Goal: Information Seeking & Learning: Understand process/instructions

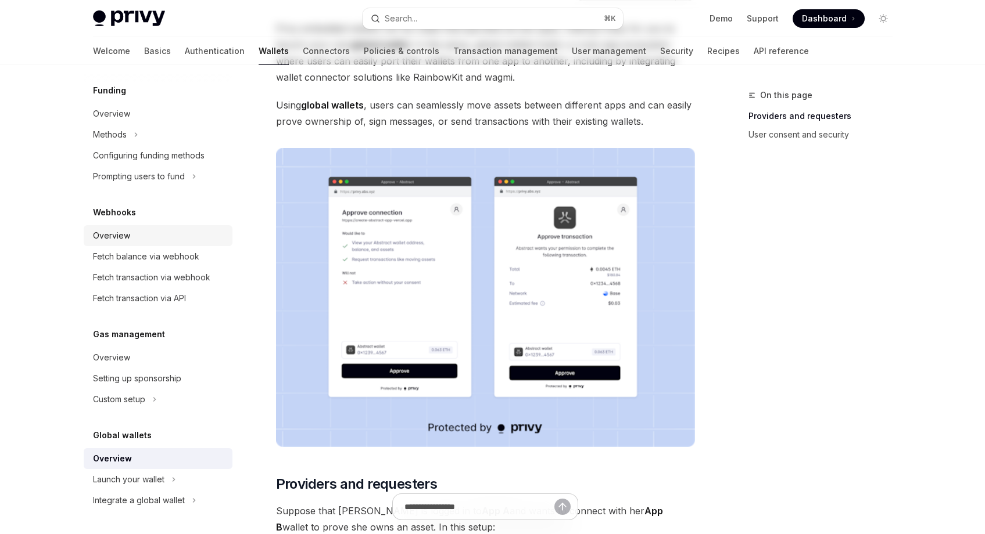
scroll to position [243, 0]
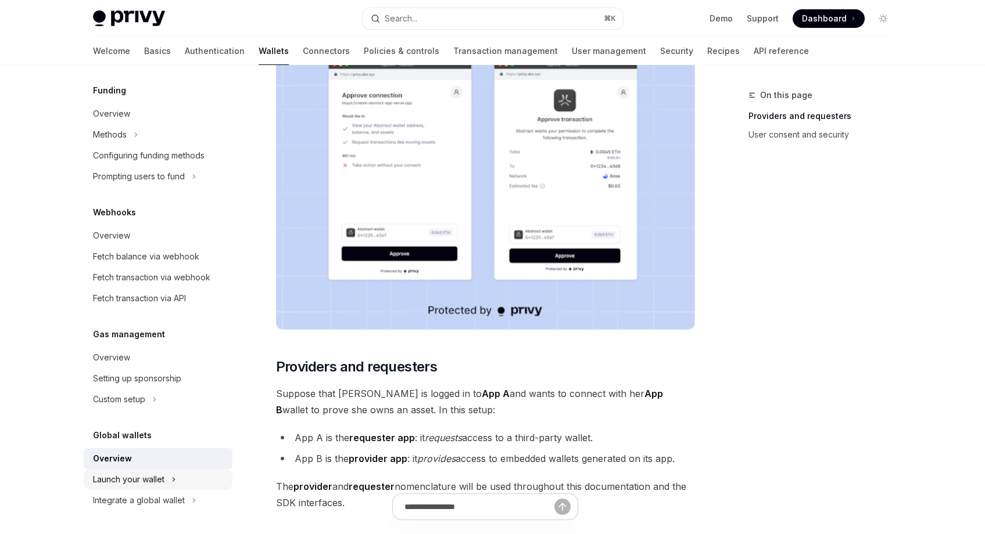
click at [165, 484] on button "Launch your wallet" at bounding box center [158, 479] width 149 height 21
type textarea "*"
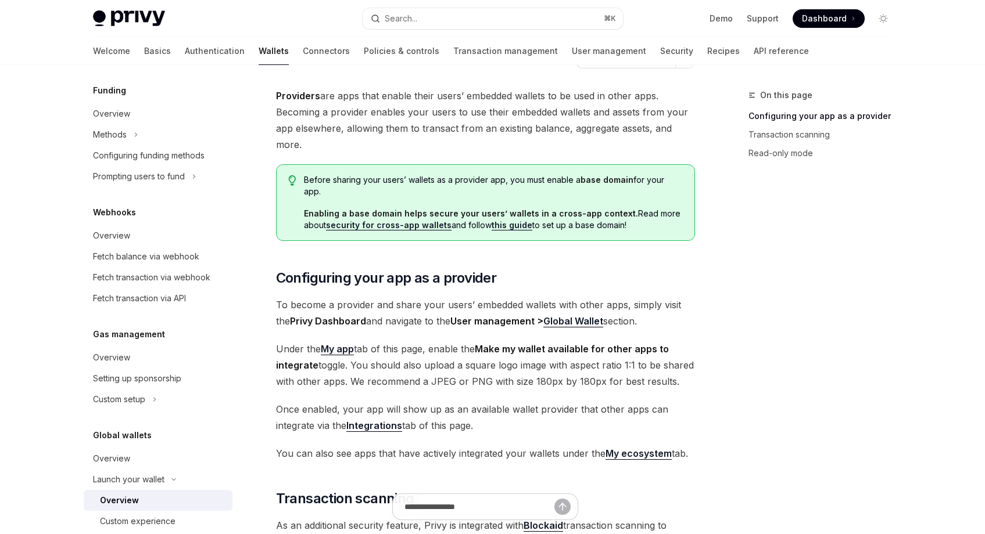
scroll to position [88, 0]
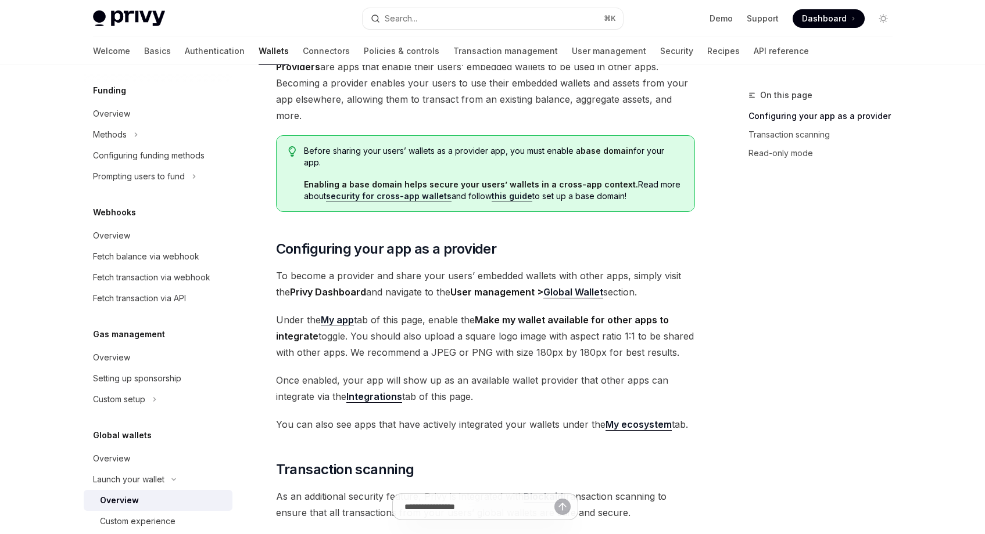
click at [341, 314] on strong "My app" at bounding box center [337, 320] width 33 height 12
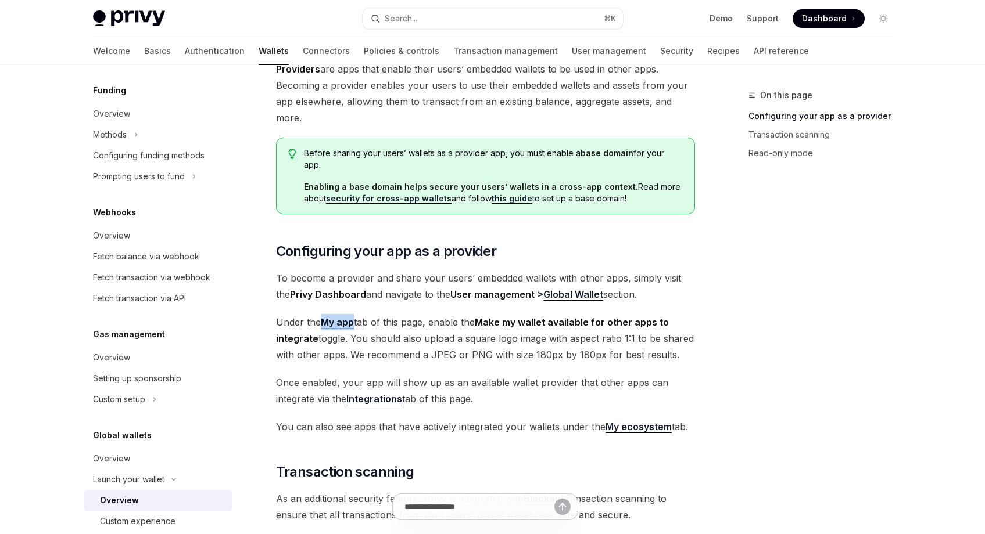
scroll to position [85, 0]
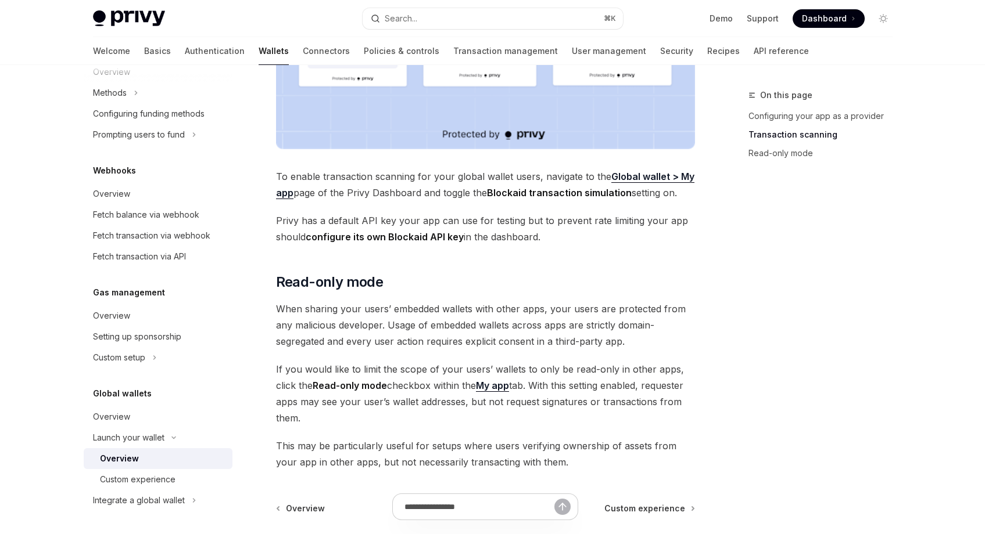
scroll to position [960, 0]
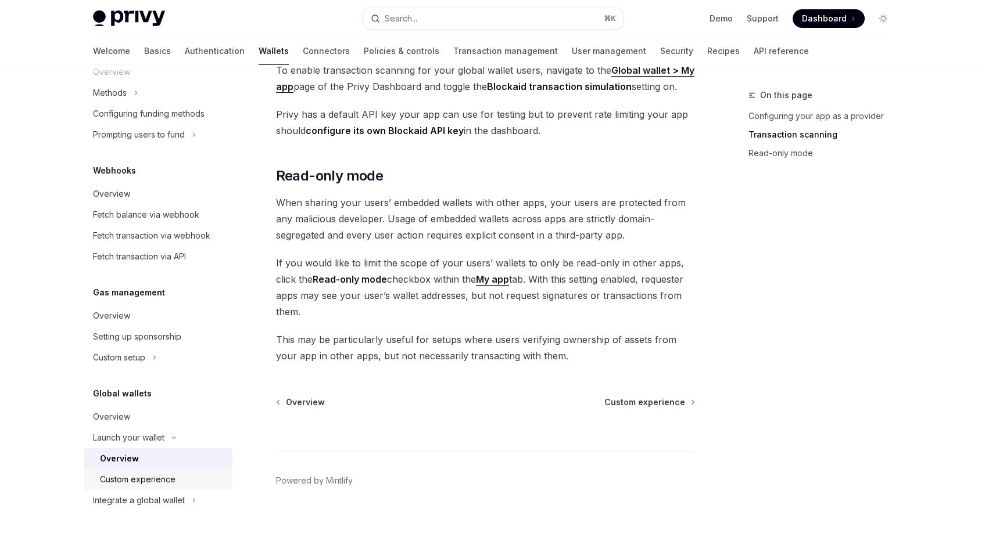
click at [163, 479] on div "Custom experience" at bounding box center [138, 480] width 76 height 14
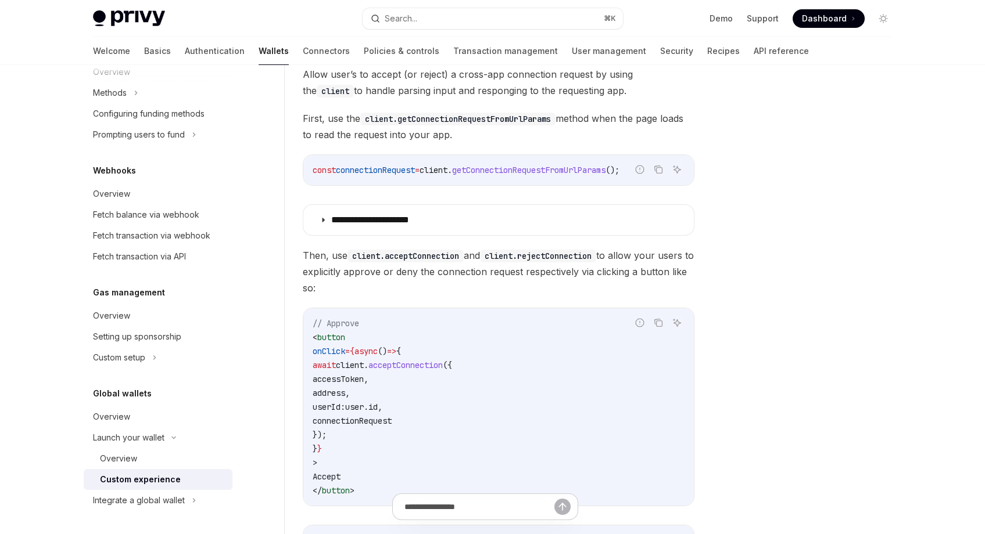
scroll to position [864, 0]
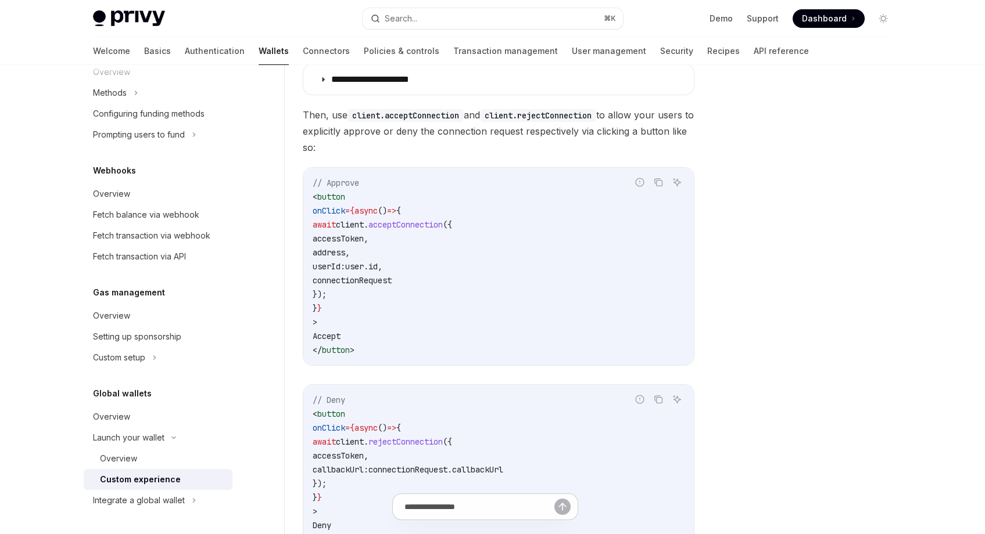
click at [424, 222] on span "acceptConnection" at bounding box center [405, 225] width 74 height 10
copy span "acceptConnection"
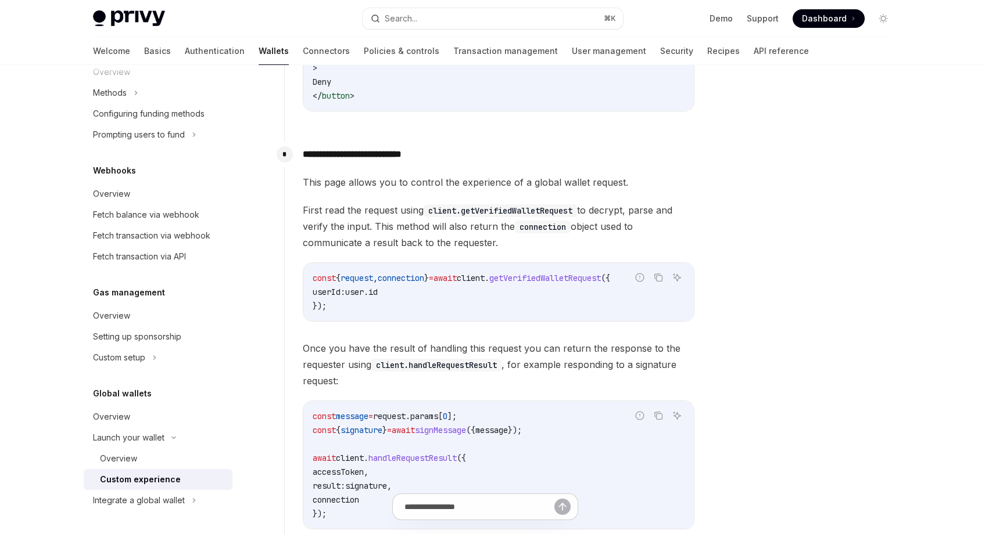
scroll to position [1335, 0]
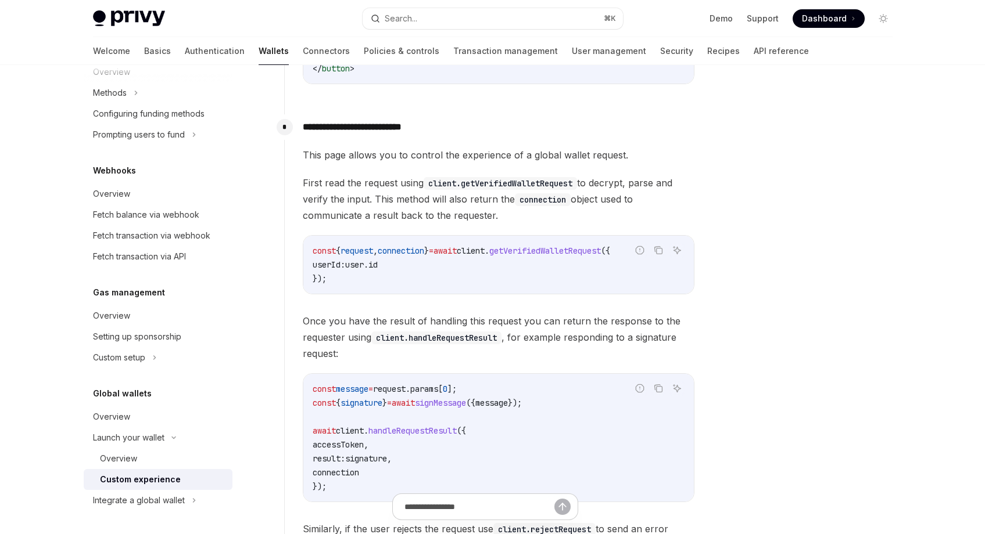
click at [548, 249] on span "getVerifiedWalletRequest" at bounding box center [545, 251] width 112 height 10
copy span "getVerifiedWalletRequest"
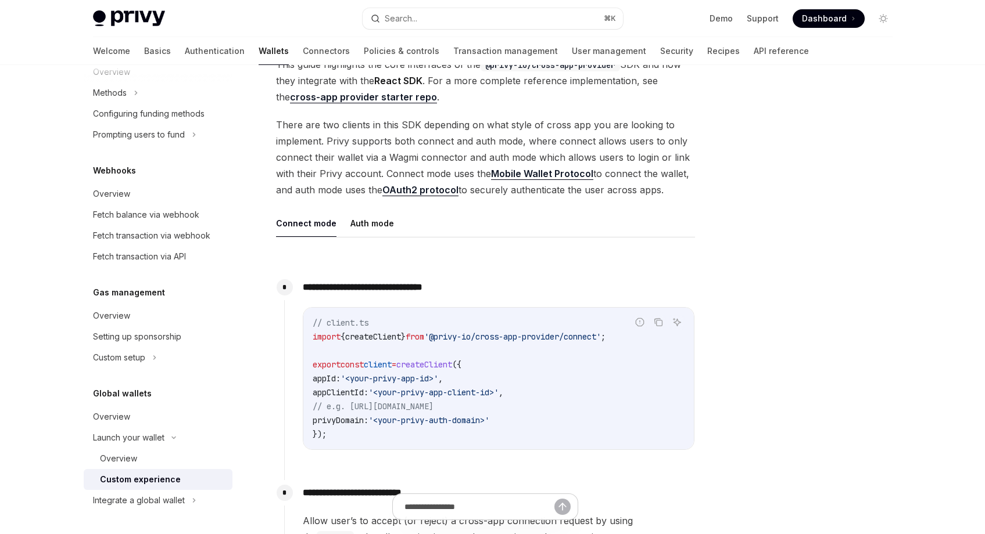
scroll to position [275, 0]
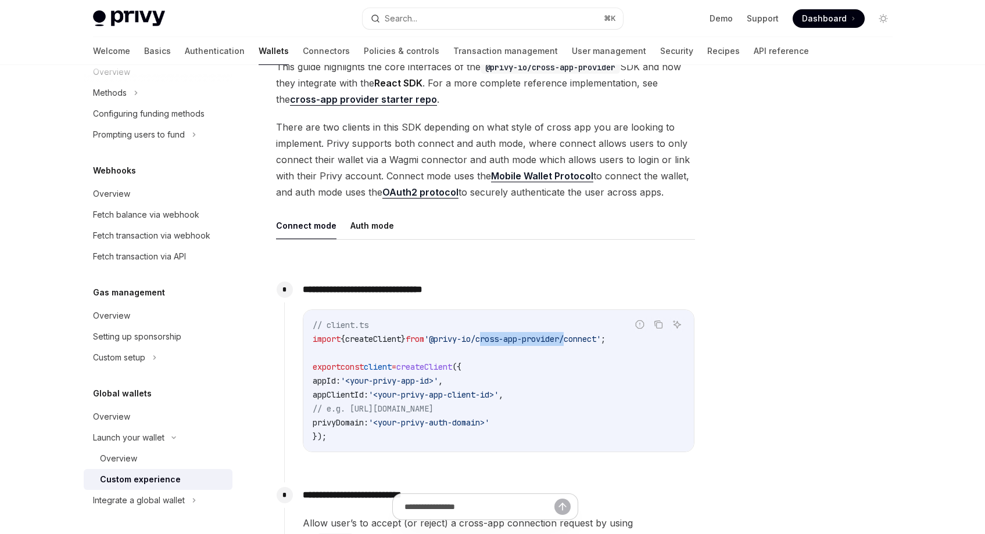
drag, startPoint x: 498, startPoint y: 337, endPoint x: 583, endPoint y: 339, distance: 84.8
click at [583, 339] on span "'@privy-io/cross-app-provider/connect'" at bounding box center [512, 339] width 177 height 10
copy span "cross-app-provider"
click at [150, 500] on div "Integrate a global wallet" at bounding box center [139, 501] width 92 height 14
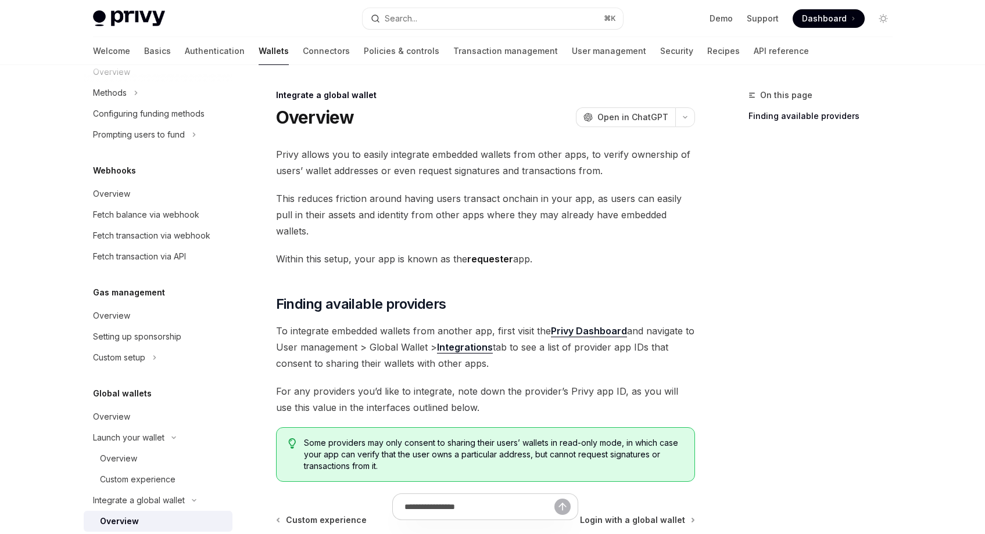
scroll to position [119, 0]
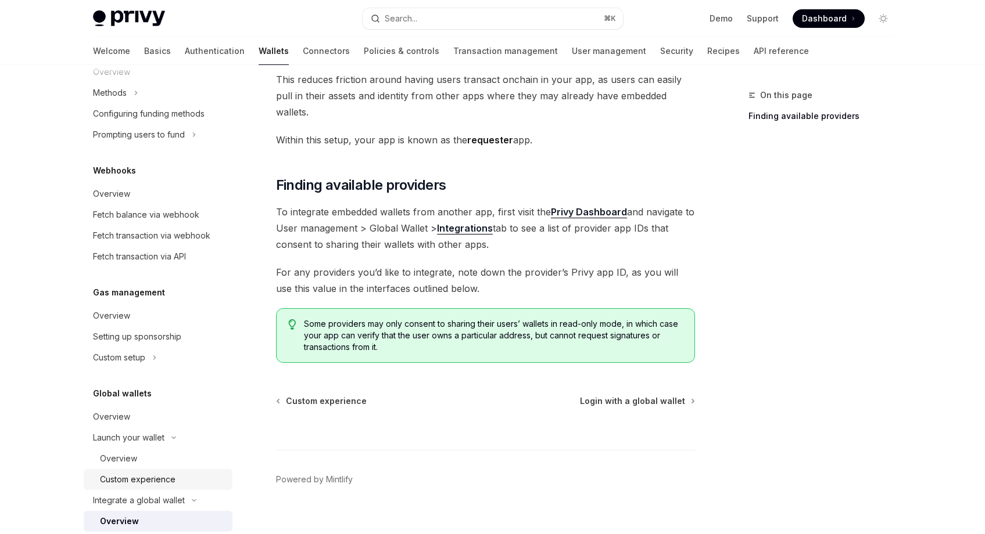
click at [146, 479] on div "Custom experience" at bounding box center [138, 480] width 76 height 14
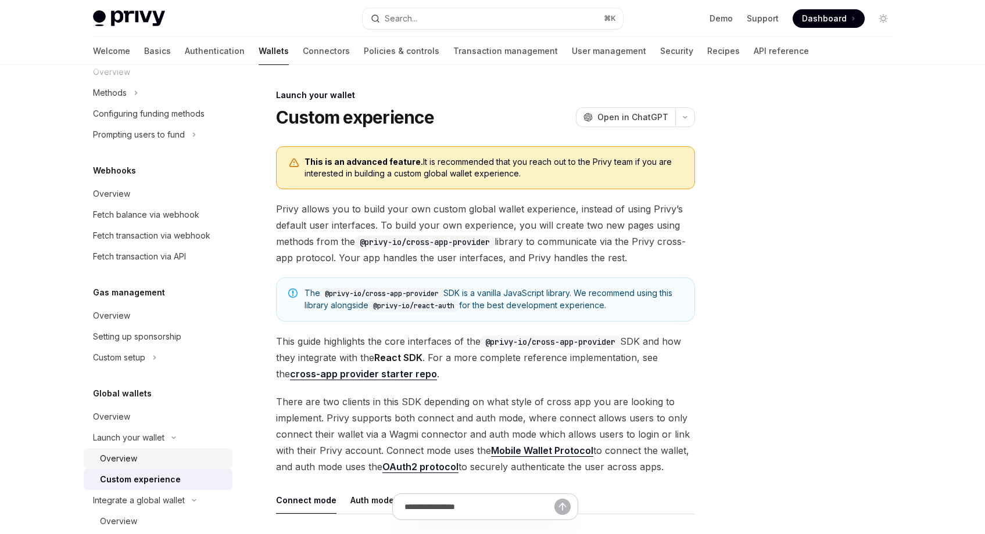
click at [141, 458] on div "Overview" at bounding box center [162, 459] width 125 height 14
type textarea "*"
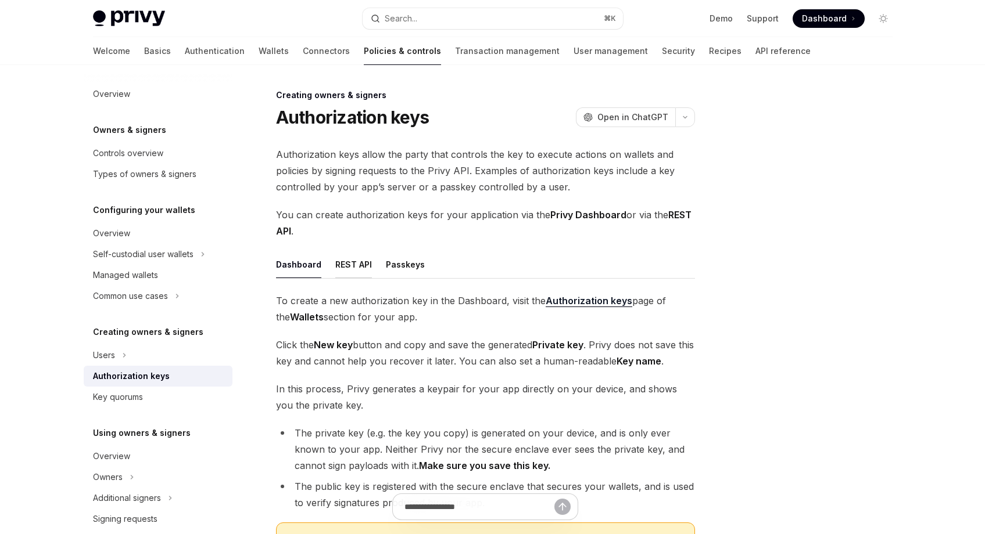
click at [364, 261] on button "REST API" at bounding box center [353, 264] width 37 height 27
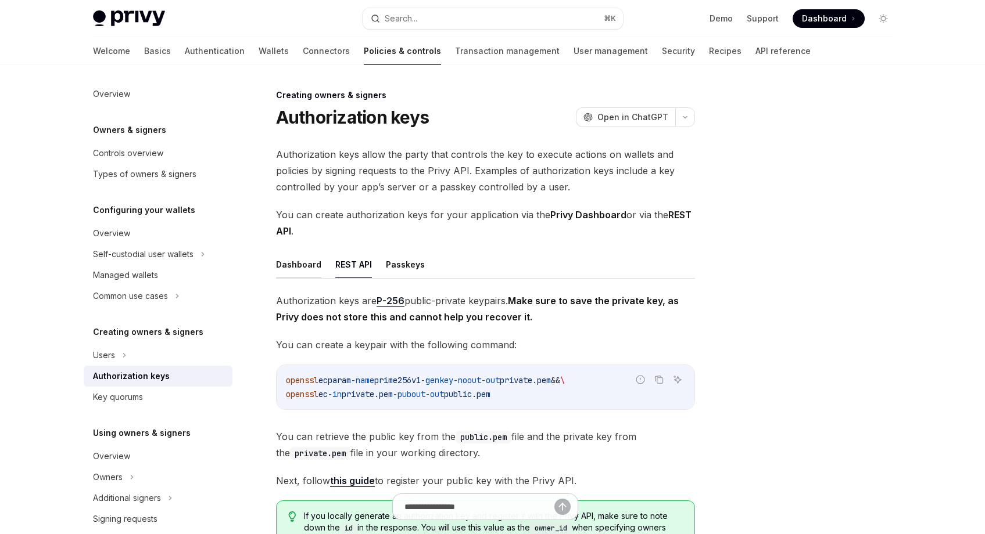
click at [283, 260] on button "Dashboard" at bounding box center [298, 264] width 45 height 27
type textarea "*"
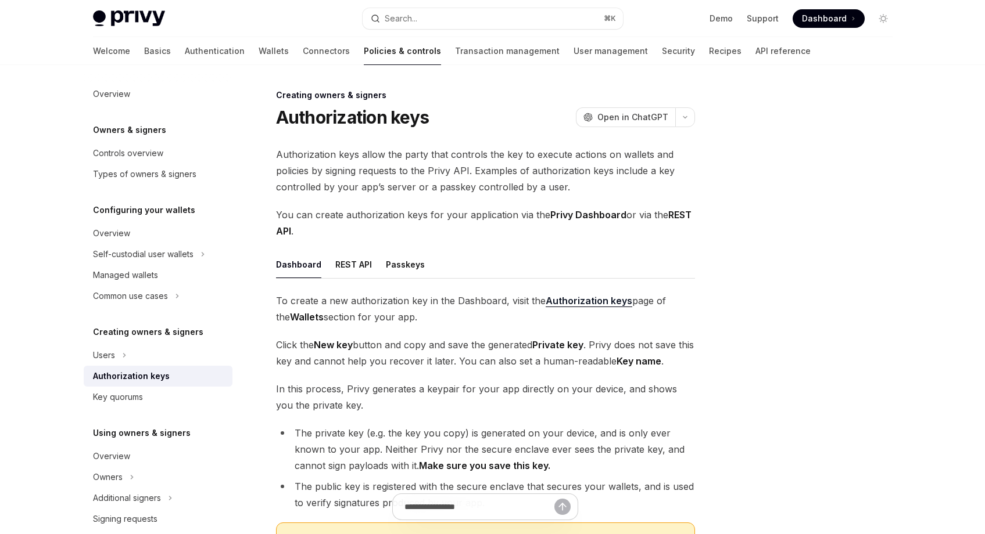
click at [573, 302] on strong "Authorization keys" at bounding box center [588, 301] width 87 height 12
click at [583, 300] on strong "Authorization keys" at bounding box center [588, 301] width 87 height 12
